Goal: Task Accomplishment & Management: Manage account settings

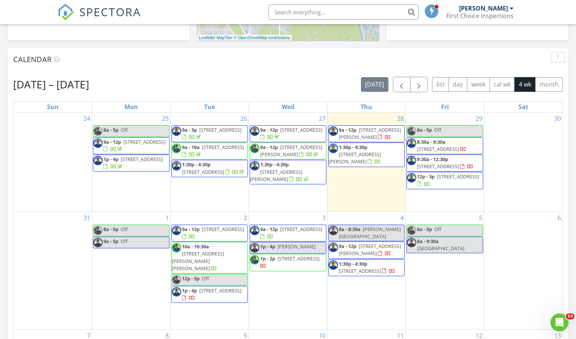
scroll to position [282, 0]
drag, startPoint x: 14, startPoint y: 83, endPoint x: 144, endPoint y: 87, distance: 130.9
click at [147, 87] on div "Aug 24 – Sep 20, 2025 today list day week cal wk 4 wk month" at bounding box center [288, 84] width 550 height 15
click at [144, 87] on div "Aug 24 – Sep 20, 2025 today list day week cal wk 4 wk month" at bounding box center [288, 84] width 550 height 15
drag, startPoint x: 111, startPoint y: 83, endPoint x: 15, endPoint y: 80, distance: 95.2
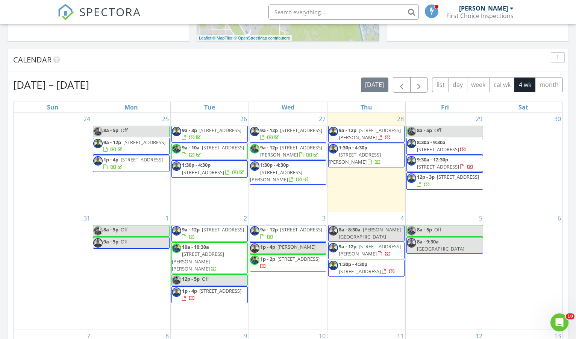
click at [15, 80] on div "Aug 24 – Sep 20, 2025 today list day week cal wk 4 wk month" at bounding box center [288, 84] width 550 height 15
click at [74, 83] on h2 "Aug 24 – Sep 20, 2025" at bounding box center [51, 84] width 76 height 15
drag, startPoint x: 59, startPoint y: 82, endPoint x: 136, endPoint y: 85, distance: 77.1
click at [136, 85] on div "Aug 24 – Sep 20, 2025 today list day week cal wk 4 wk month" at bounding box center [288, 84] width 550 height 15
click at [135, 84] on div "Aug 24 – Sep 20, 2025 today list day week cal wk 4 wk month" at bounding box center [288, 84] width 550 height 15
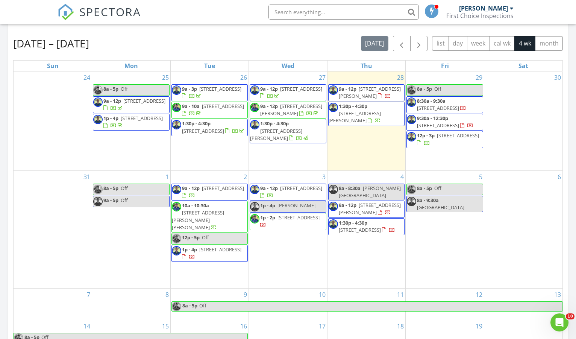
scroll to position [317, 0]
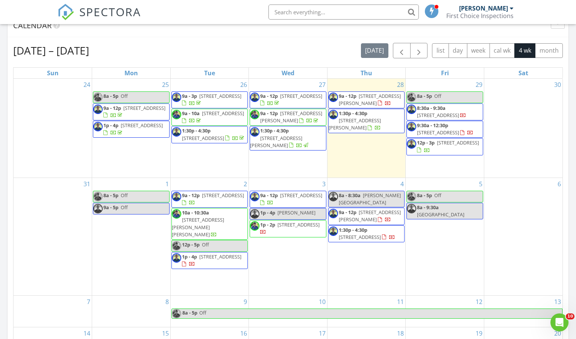
drag, startPoint x: 60, startPoint y: 52, endPoint x: 113, endPoint y: 52, distance: 53.4
click at [89, 52] on h2 "Aug 24 – Sep 20, 2025" at bounding box center [51, 50] width 76 height 15
drag, startPoint x: 119, startPoint y: 52, endPoint x: 5, endPoint y: 55, distance: 114.4
click at [5, 55] on div "Today Ryan Thibeault 9:00 am 5311 Cruz Rd, Jacksonville, FL 32207 Ryan Thibeaul…" at bounding box center [288, 123] width 576 height 684
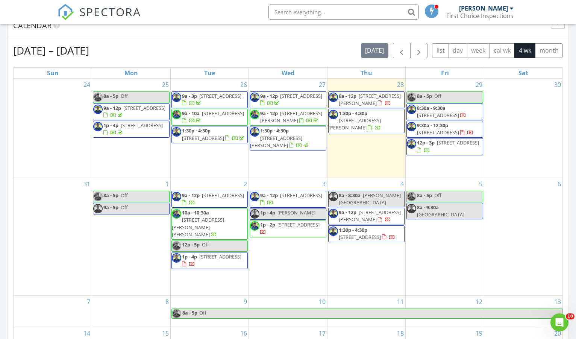
click at [8, 55] on div "Aug 24 – Sep 20, 2025 today list day week cal wk 4 wk month Sun Mon Tue Wed Thu…" at bounding box center [288, 208] width 561 height 342
drag, startPoint x: 11, startPoint y: 52, endPoint x: 144, endPoint y: 52, distance: 133.1
click at [144, 52] on div "Aug 24 – Sep 20, 2025 today list day week cal wk 4 wk month Sun Mon Tue Wed Thu…" at bounding box center [288, 208] width 561 height 342
click at [144, 52] on div "Aug 24 – Sep 20, 2025 today list day week cal wk 4 wk month" at bounding box center [288, 50] width 550 height 15
drag, startPoint x: 15, startPoint y: 50, endPoint x: 118, endPoint y: 48, distance: 103.4
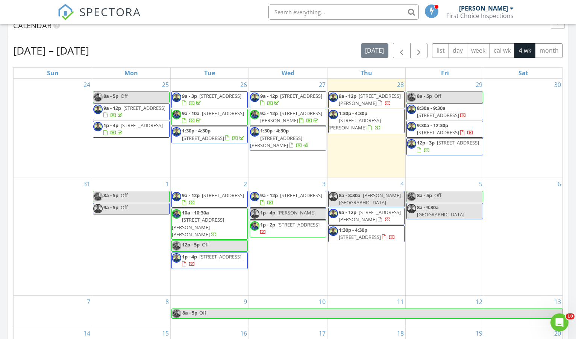
click at [89, 48] on h2 "Aug 24 – Sep 20, 2025" at bounding box center [51, 50] width 76 height 15
drag, startPoint x: 115, startPoint y: 51, endPoint x: 13, endPoint y: 52, distance: 102.3
click at [13, 52] on div "Aug 24 – Sep 20, 2025 today list day week cal wk 4 wk month Sun Mon Tue Wed Thu…" at bounding box center [288, 208] width 561 height 342
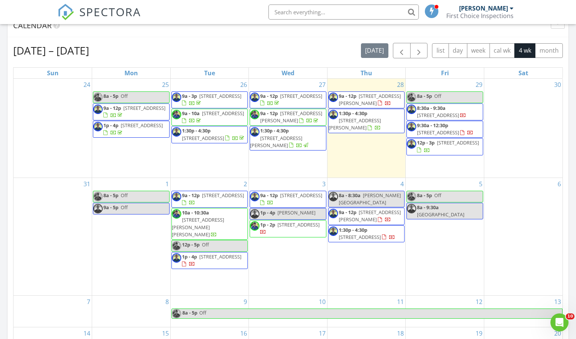
drag, startPoint x: 14, startPoint y: 52, endPoint x: 119, endPoint y: 51, distance: 104.9
click at [89, 51] on h2 "Aug 24 – Sep 20, 2025" at bounding box center [51, 50] width 76 height 15
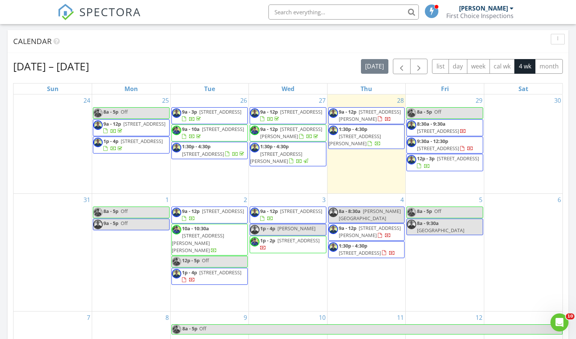
scroll to position [300, 0]
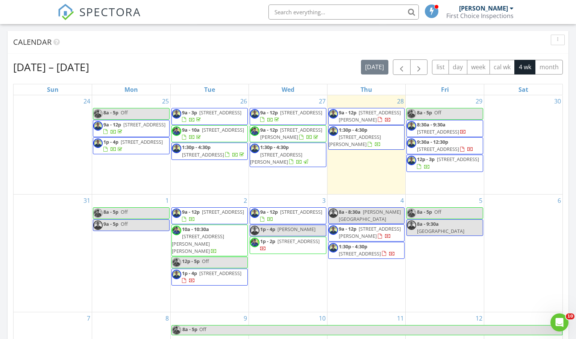
click at [120, 58] on div "Aug 24 – Sep 20, 2025 today list day week cal wk 4 wk month Sun Mon Tue Wed Thu…" at bounding box center [288, 225] width 561 height 342
drag, startPoint x: 119, startPoint y: 65, endPoint x: 7, endPoint y: 68, distance: 111.7
click at [7, 68] on div "Today Ryan Thibeault 9:00 am 5311 Cruz Rd, Jacksonville, FL 32207 Ryan Thibeaul…" at bounding box center [288, 140] width 576 height 684
click at [15, 68] on h2 "Aug 24 – Sep 20, 2025" at bounding box center [51, 66] width 76 height 15
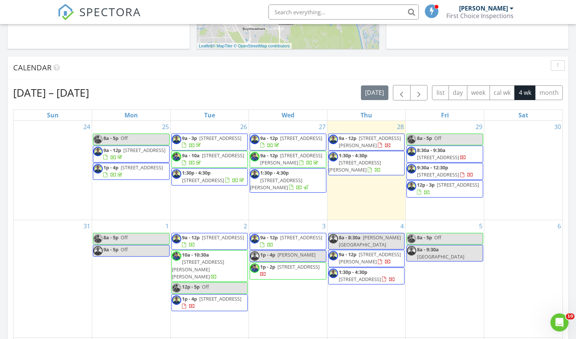
scroll to position [306, 0]
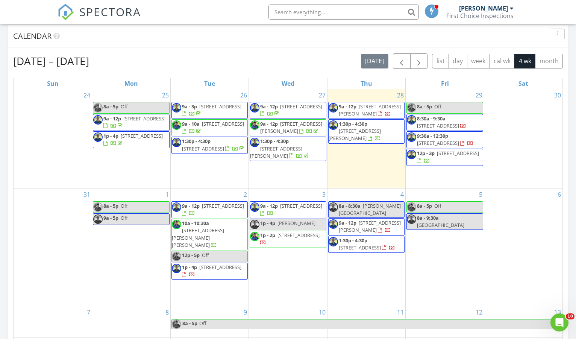
click at [226, 62] on div "Aug 24 – Sep 20, 2025 today list day week cal wk 4 wk month" at bounding box center [288, 60] width 550 height 15
drag, startPoint x: 17, startPoint y: 62, endPoint x: 129, endPoint y: 63, distance: 112.1
click at [127, 63] on div "Aug 24 – Sep 20, 2025 today list day week cal wk 4 wk month" at bounding box center [288, 60] width 550 height 15
click at [130, 63] on div "Aug 24 – Sep 20, 2025 today list day week cal wk 4 wk month" at bounding box center [288, 60] width 550 height 15
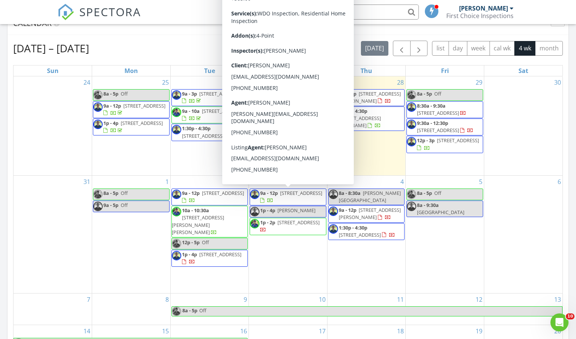
scroll to position [332, 0]
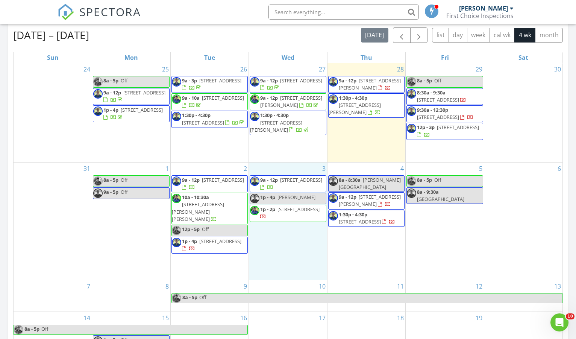
click at [273, 254] on div "3 9a - 12p 135 Bayberry Cir 1608, St. Augustine 32086 1p - 4p Tina 1p - 2p 1855…" at bounding box center [288, 220] width 78 height 117
click at [282, 234] on link "Event" at bounding box center [287, 235] width 39 height 12
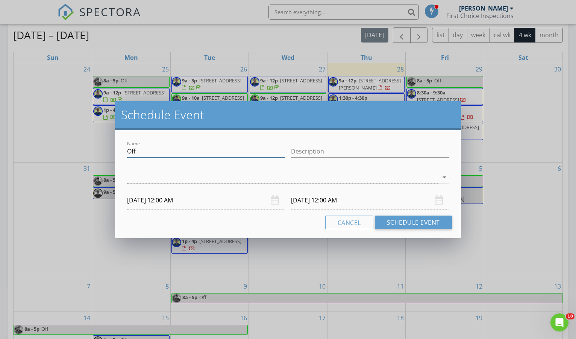
click at [179, 154] on input "Off" at bounding box center [206, 151] width 158 height 12
click at [178, 154] on input "Off" at bounding box center [206, 151] width 158 height 12
type input "C"
click at [187, 154] on input "Name" at bounding box center [206, 151] width 158 height 12
drag, startPoint x: 125, startPoint y: 144, endPoint x: 141, endPoint y: 144, distance: 15.8
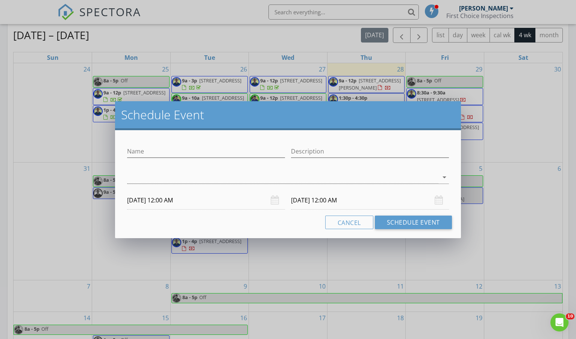
click at [141, 144] on div "Name" at bounding box center [206, 152] width 164 height 26
drag, startPoint x: 128, startPoint y: 152, endPoint x: 145, endPoint y: 150, distance: 16.6
click at [152, 152] on input "Name" at bounding box center [206, 151] width 158 height 12
click at [168, 149] on input "Name" at bounding box center [206, 151] width 158 height 12
type input "Cam & Kim Greene"
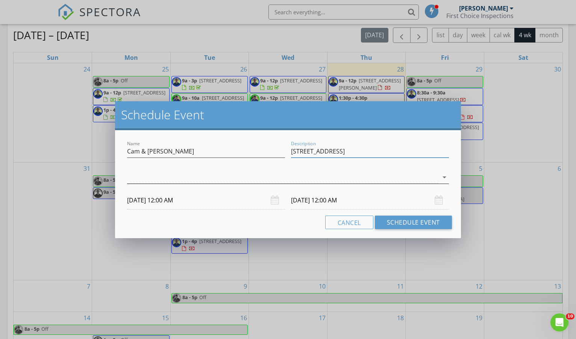
type input "1306 Beach Ave"
click at [152, 179] on div at bounding box center [282, 177] width 311 height 12
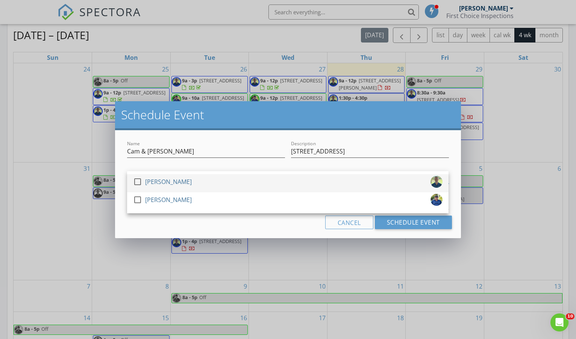
click at [138, 181] on div at bounding box center [137, 181] width 13 height 13
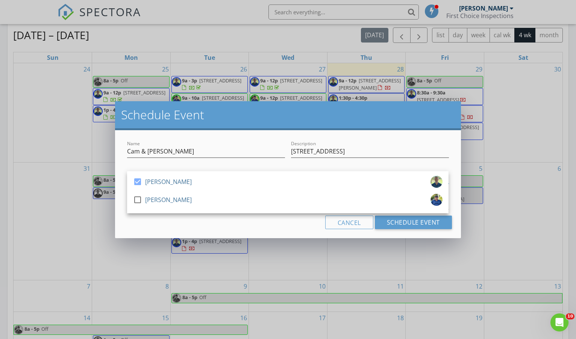
click at [171, 222] on div "Cancel Schedule Event" at bounding box center [288, 222] width 328 height 14
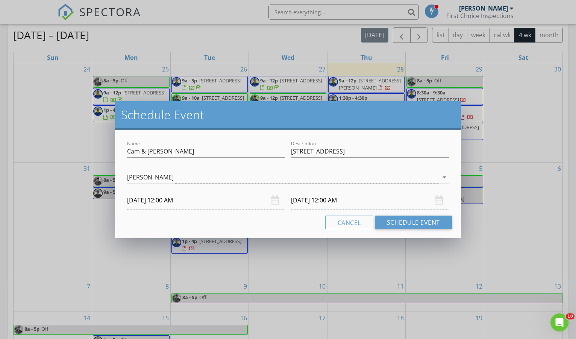
click at [158, 199] on input "09/03/2025 12:00 AM" at bounding box center [206, 200] width 158 height 18
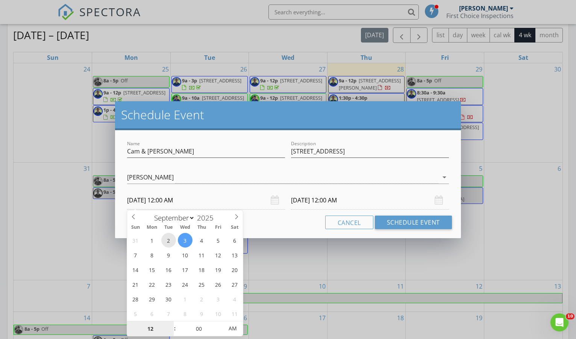
type input "09/02/2025 12:00 AM"
type input "09/03/2025 12:00 AM"
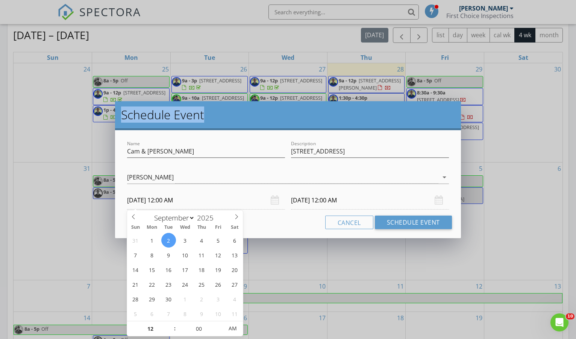
drag, startPoint x: 238, startPoint y: 121, endPoint x: 214, endPoint y: 97, distance: 34.0
click at [213, 96] on div "Schedule Event Name Cam & Kim Greene Description 1306 Beach Ave check_box Ryan …" at bounding box center [288, 169] width 576 height 339
click at [212, 186] on div "Ryan Thibeault arrow_drop_down" at bounding box center [287, 181] width 321 height 20
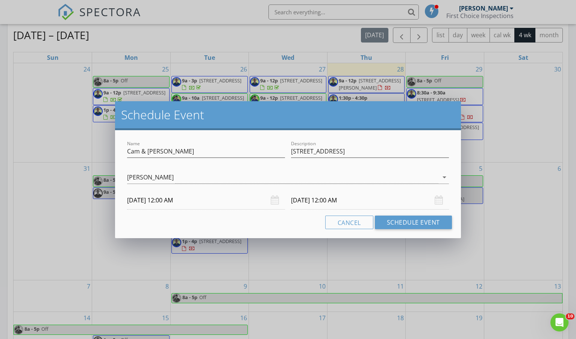
click at [201, 203] on input "09/02/2025 12:00 AM" at bounding box center [206, 200] width 158 height 18
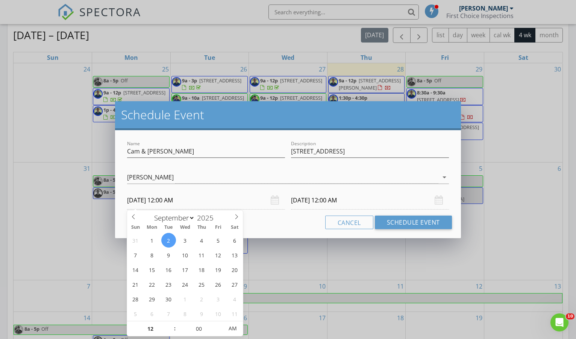
drag, startPoint x: 263, startPoint y: 222, endPoint x: 213, endPoint y: 221, distance: 50.4
click at [263, 222] on div "Cancel Schedule Event" at bounding box center [288, 222] width 328 height 14
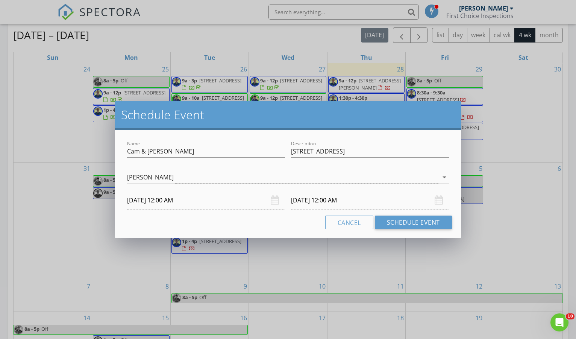
click at [182, 200] on input "09/02/2025 12:00 AM" at bounding box center [206, 200] width 158 height 18
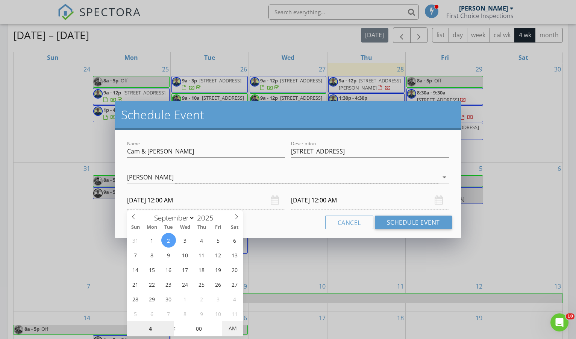
type input "04"
type input "09/02/2025 4:00 PM"
click at [270, 229] on div "Name Cam & Kim Greene Description 1306 Beach Ave check_box Ryan Thibeault check…" at bounding box center [288, 184] width 346 height 108
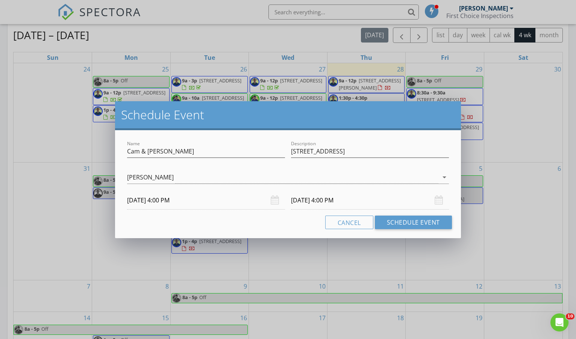
click at [314, 203] on input "09/03/2025 4:00 PM" at bounding box center [370, 200] width 158 height 18
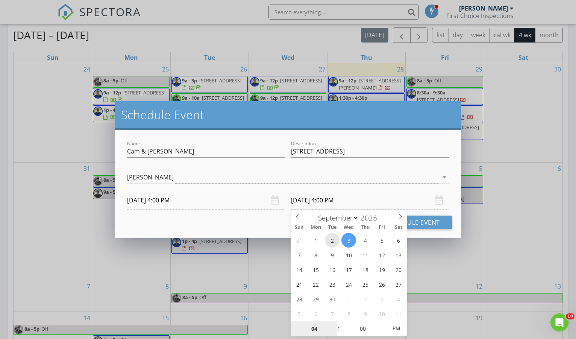
type input "09/02/2025 4:00 PM"
type input "05"
type input "09/02/2025 5:00 PM"
click at [266, 223] on div "Cancel Schedule Event" at bounding box center [288, 222] width 328 height 14
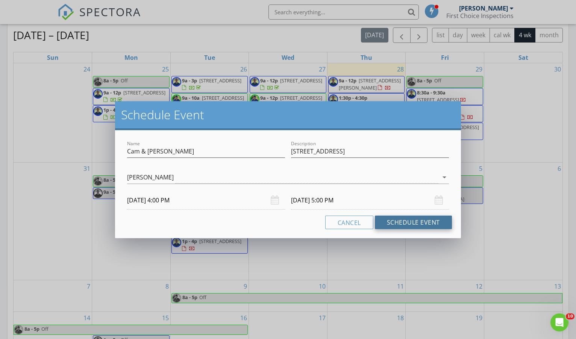
click at [419, 224] on button "Schedule Event" at bounding box center [413, 222] width 77 height 14
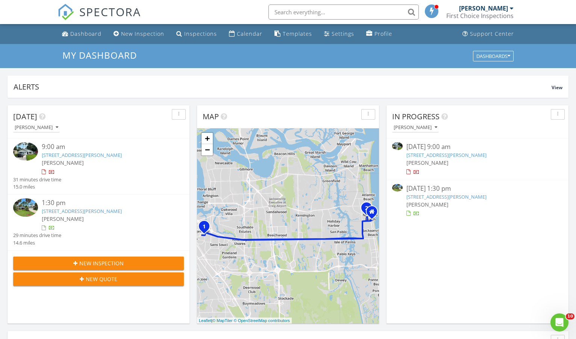
scroll to position [0, 0]
click at [422, 149] on div "08/28/25 9:00 am" at bounding box center [477, 146] width 142 height 9
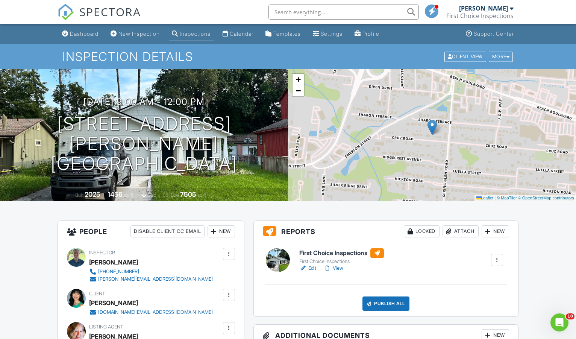
click at [310, 252] on h6 "First Choice Inspections" at bounding box center [341, 253] width 85 height 10
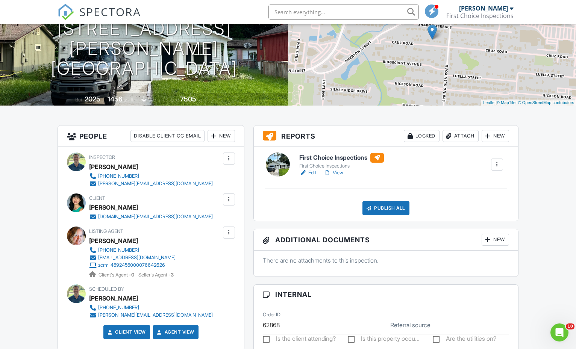
scroll to position [96, 0]
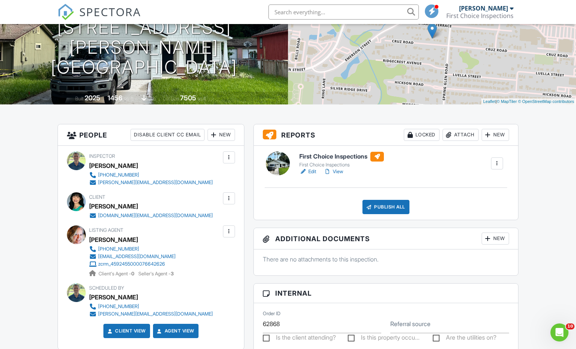
click at [402, 205] on div "Publish All" at bounding box center [385, 207] width 47 height 14
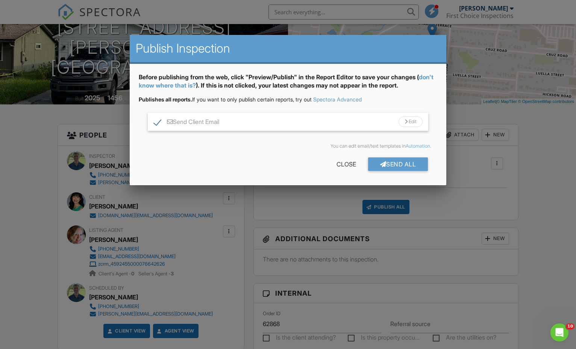
click at [402, 170] on div "Send All" at bounding box center [398, 165] width 60 height 14
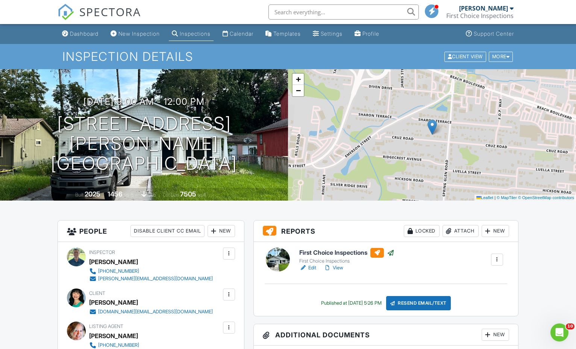
click at [81, 21] on link "SPECTORA" at bounding box center [99, 18] width 83 height 16
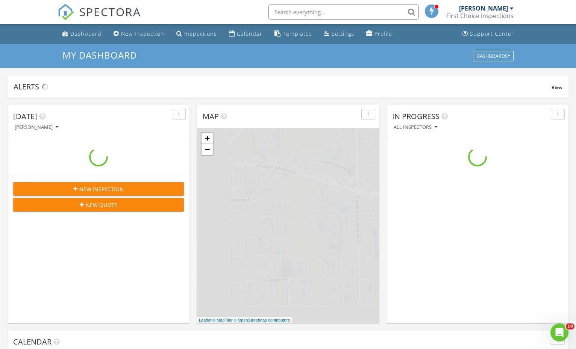
scroll to position [685, 576]
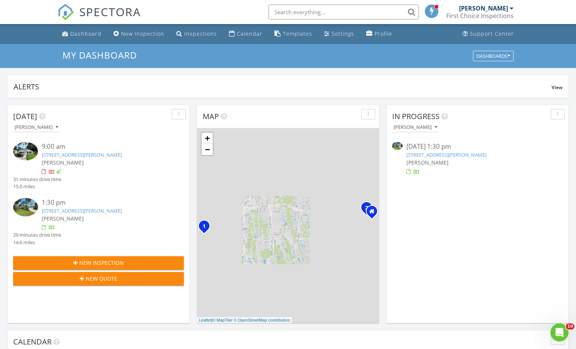
click at [435, 155] on link "616 Davis St, Neptune Beach, FL 32266" at bounding box center [446, 155] width 80 height 7
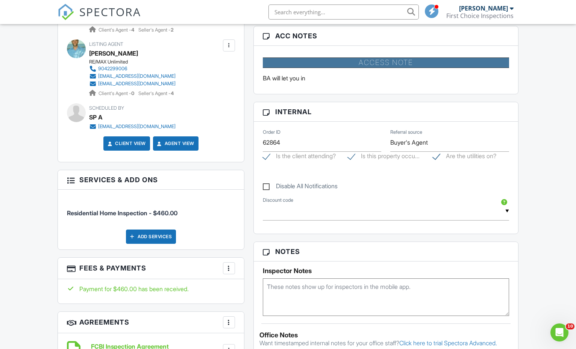
scroll to position [355, 0]
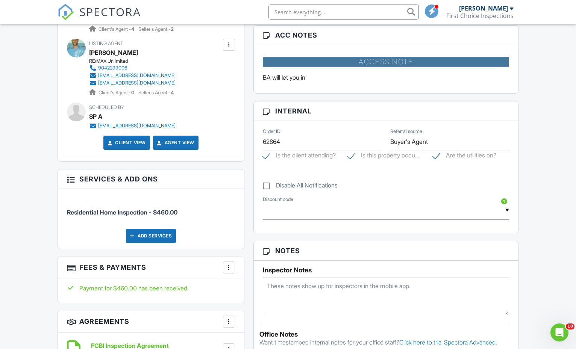
click at [156, 232] on div "Add Services" at bounding box center [151, 236] width 50 height 14
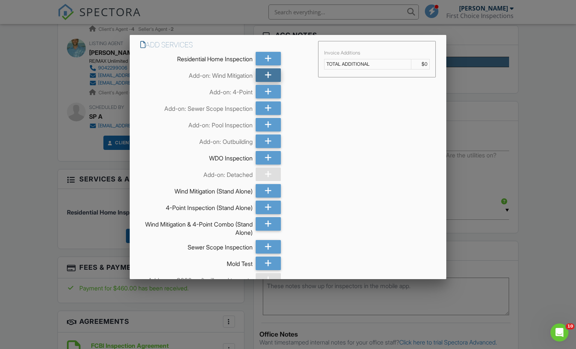
click at [266, 74] on icon at bounding box center [268, 75] width 7 height 14
click at [267, 90] on icon at bounding box center [268, 92] width 7 height 14
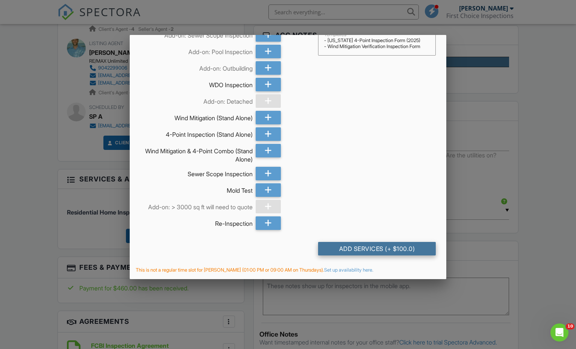
scroll to position [73, 0]
click at [388, 247] on div "Add Services (+ $100.0)" at bounding box center [377, 250] width 118 height 14
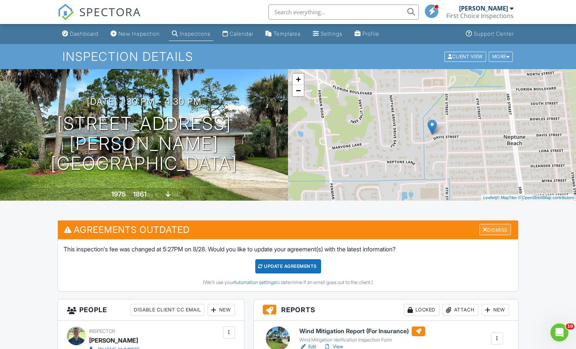
click at [483, 230] on div at bounding box center [485, 230] width 5 height 6
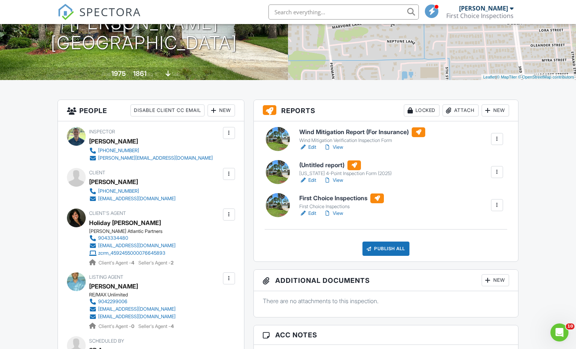
scroll to position [127, 0]
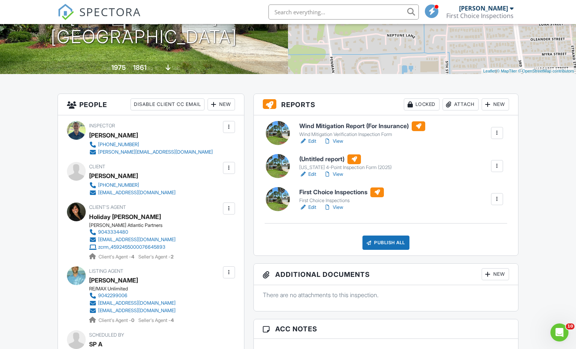
click at [326, 159] on h6 "(Untitled report)" at bounding box center [345, 160] width 93 height 10
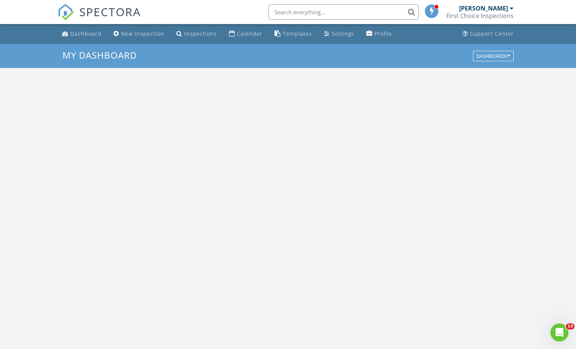
scroll to position [685, 576]
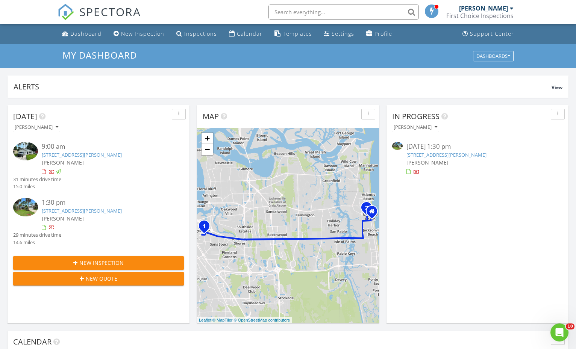
click at [428, 152] on link "[STREET_ADDRESS][PERSON_NAME]" at bounding box center [446, 155] width 80 height 7
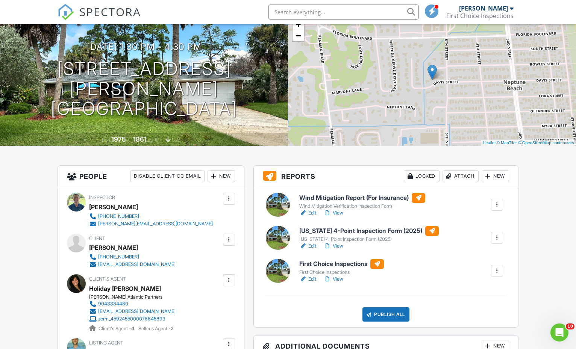
click at [346, 202] on h6 "Wind Mitigation Report (For Insurance)" at bounding box center [362, 198] width 126 height 10
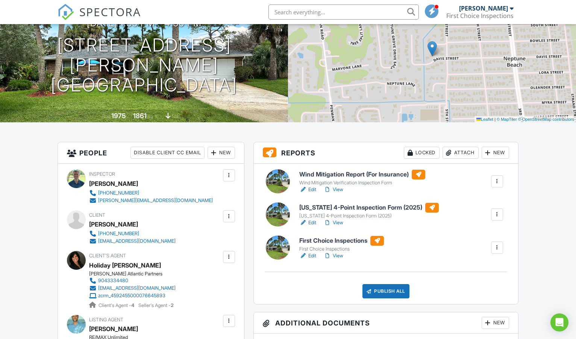
click at [326, 240] on h6 "First Choice Inspections" at bounding box center [341, 241] width 85 height 10
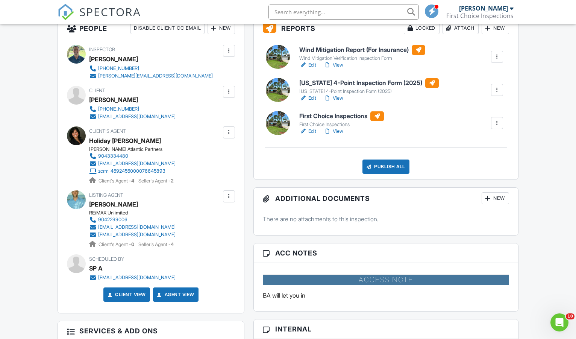
click at [338, 130] on link "View" at bounding box center [334, 131] width 20 height 8
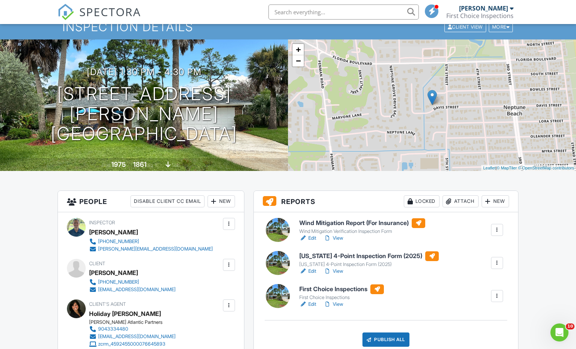
click at [316, 256] on h6 "[US_STATE] 4-Point Inspection Form (2025)" at bounding box center [369, 257] width 140 height 10
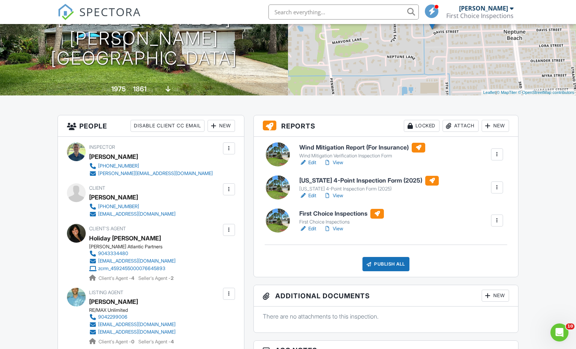
scroll to position [104, 0]
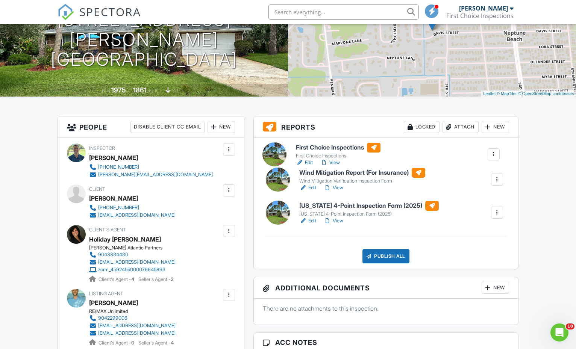
drag, startPoint x: 399, startPoint y: 215, endPoint x: 396, endPoint y: 148, distance: 67.4
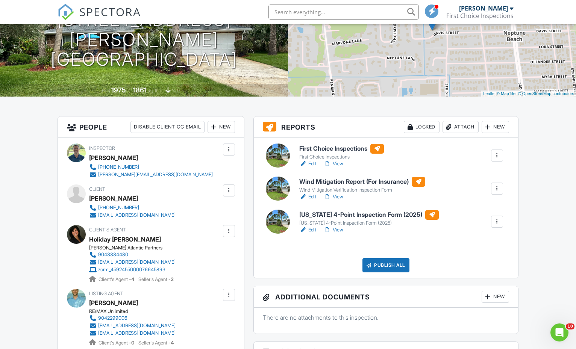
click at [347, 181] on h6 "Wind Mitigation Report (For Insurance)" at bounding box center [362, 182] width 126 height 10
